Goal: Find specific page/section: Find specific page/section

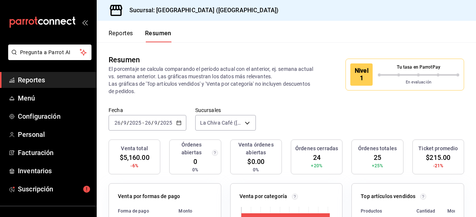
scroll to position [37, 0]
click at [354, 70] on div "Nivel 1" at bounding box center [361, 75] width 22 height 22
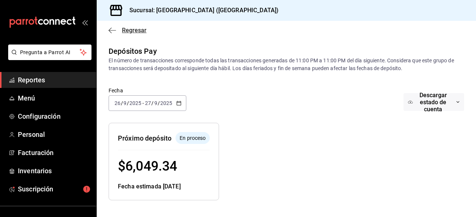
click at [111, 32] on icon "button" at bounding box center [111, 30] width 7 height 7
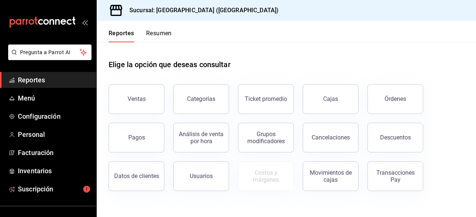
click at [149, 29] on div "Reportes Resumen" at bounding box center [134, 32] width 75 height 22
click at [154, 32] on button "Resumen" at bounding box center [159, 36] width 26 height 13
